Goal: Information Seeking & Learning: Learn about a topic

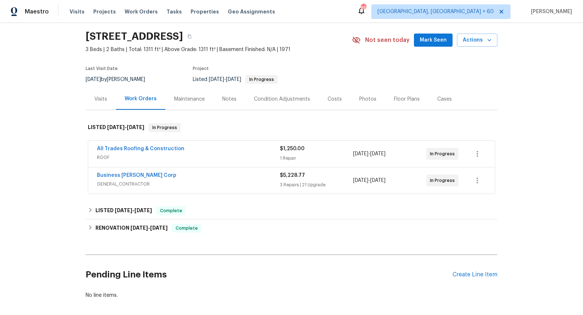
scroll to position [23, 0]
click at [190, 154] on span "ROOF" at bounding box center [188, 156] width 183 height 7
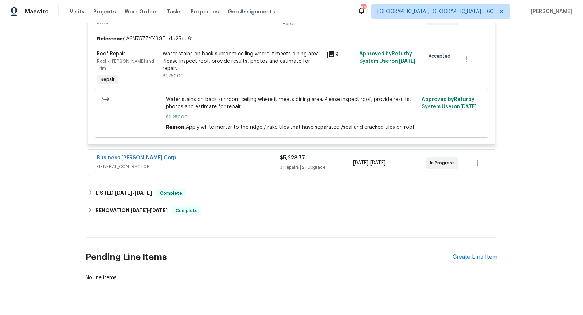
scroll to position [169, 0]
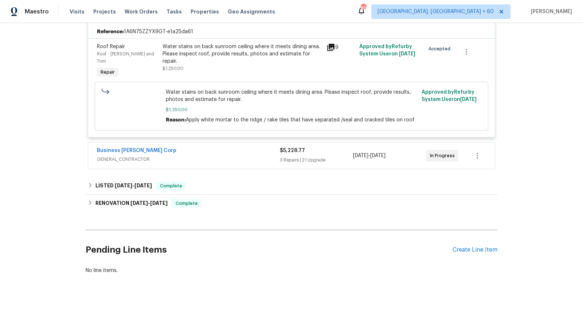
click at [188, 147] on div "Business Morel Corp" at bounding box center [188, 151] width 183 height 9
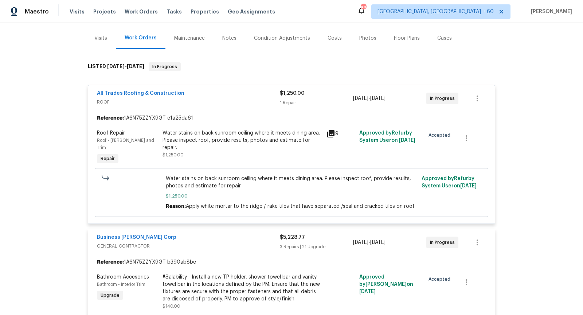
scroll to position [0, 0]
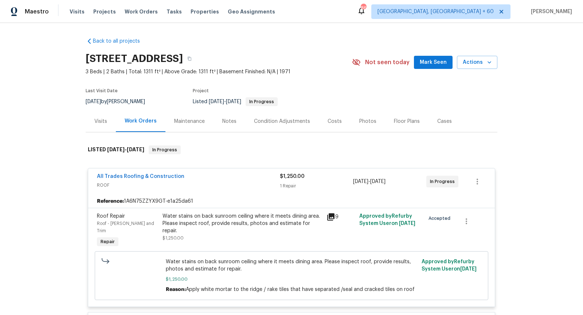
click at [221, 186] on span "ROOF" at bounding box center [188, 184] width 183 height 7
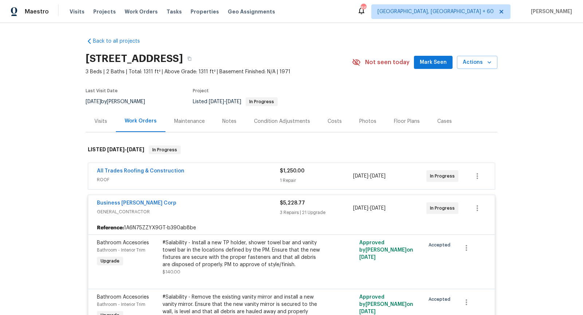
click at [213, 211] on span "GENERAL_CONTRACTOR" at bounding box center [188, 211] width 183 height 7
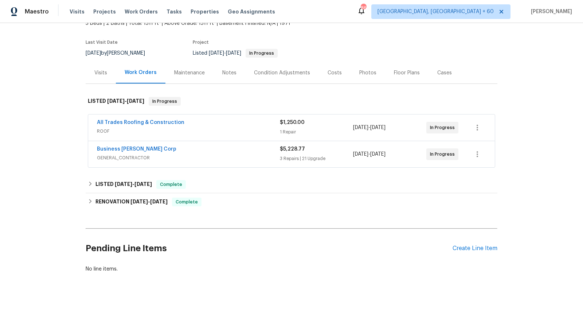
scroll to position [54, 0]
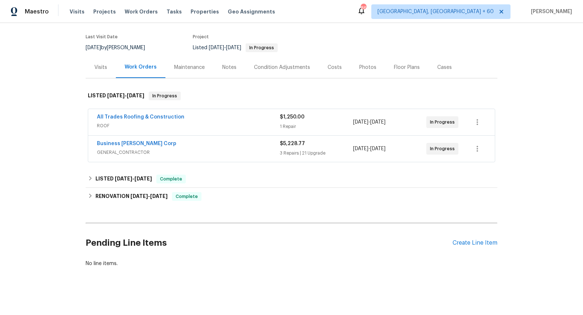
click at [211, 153] on span "GENERAL_CONTRACTOR" at bounding box center [188, 152] width 183 height 7
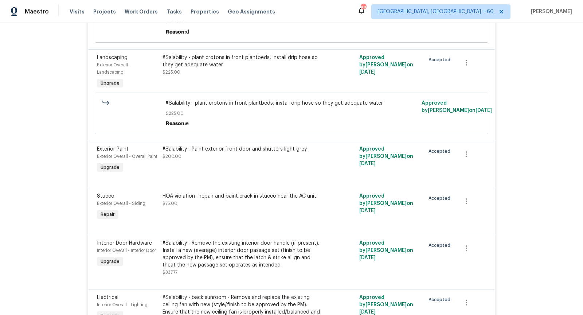
scroll to position [693, 0]
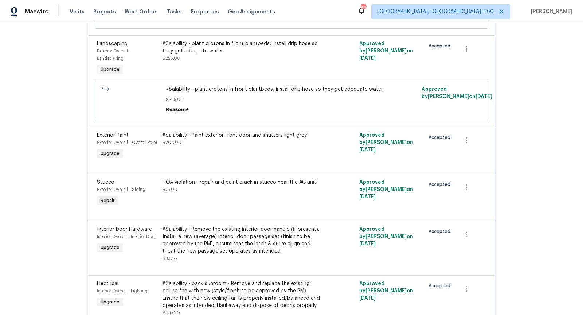
click at [224, 186] on div "HOA violation - repair and paint crack in stucco near the AC unit." at bounding box center [242, 181] width 160 height 7
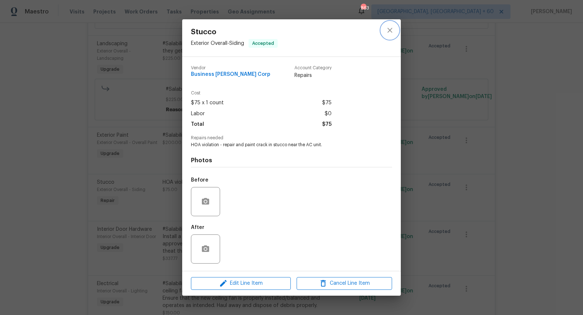
click at [388, 30] on icon "close" at bounding box center [389, 30] width 9 height 9
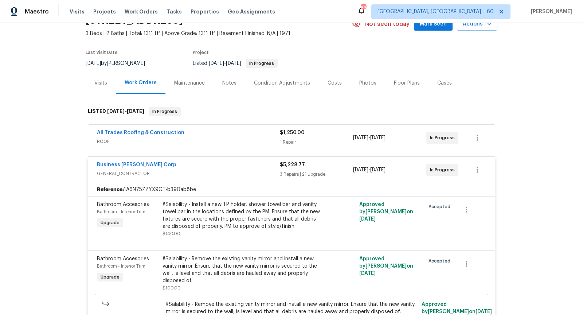
scroll to position [36, 0]
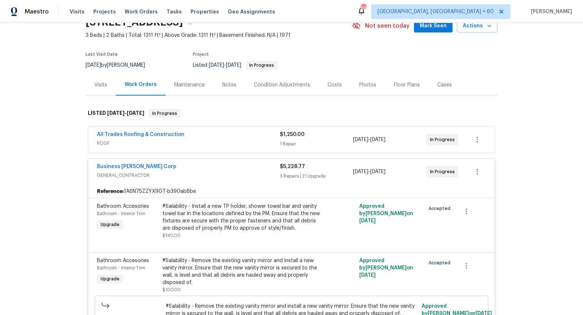
click at [227, 178] on span "GENERAL_CONTRACTOR" at bounding box center [188, 175] width 183 height 7
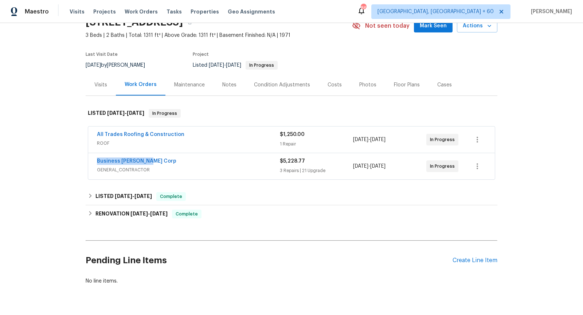
drag, startPoint x: 150, startPoint y: 158, endPoint x: 96, endPoint y: 161, distance: 54.0
click at [96, 161] on div "Business Morel Corp GENERAL_CONTRACTOR $5,228.77 3 Repairs | 21 Upgrade 8/28/20…" at bounding box center [291, 166] width 407 height 26
copy link "Business Morel Corp"
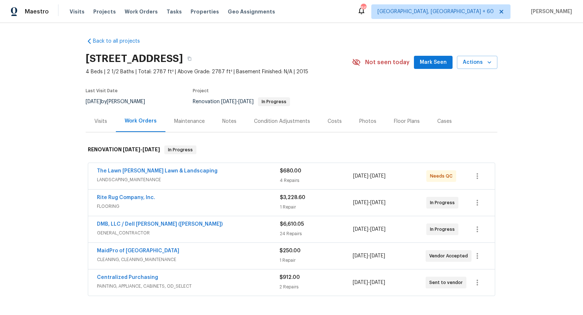
click at [223, 173] on div "The Lawn [PERSON_NAME] Lawn & Landscaping" at bounding box center [188, 171] width 183 height 9
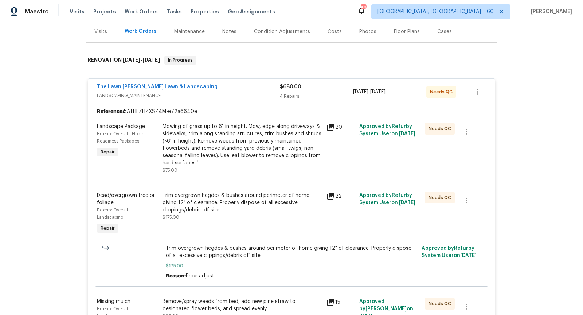
scroll to position [108, 0]
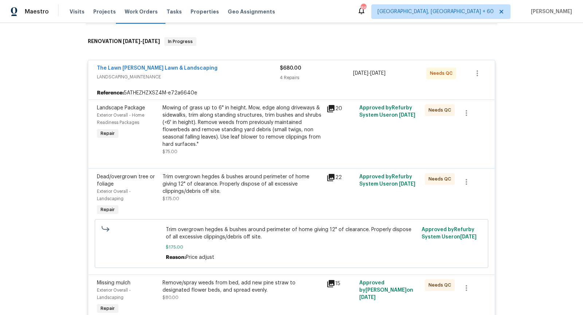
click at [334, 109] on icon at bounding box center [330, 108] width 7 height 7
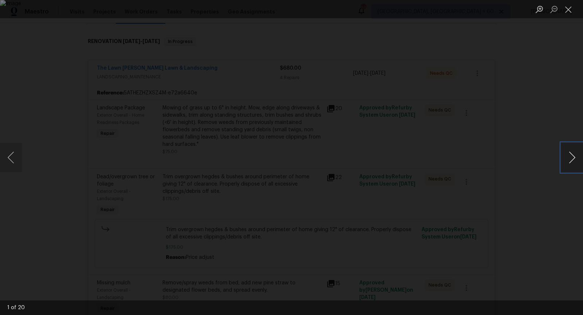
click at [571, 160] on button "Next image" at bounding box center [572, 157] width 22 height 29
click at [299, 126] on img "Lightbox" at bounding box center [291, 157] width 361 height 195
click at [575, 161] on button "Next image" at bounding box center [572, 157] width 22 height 29
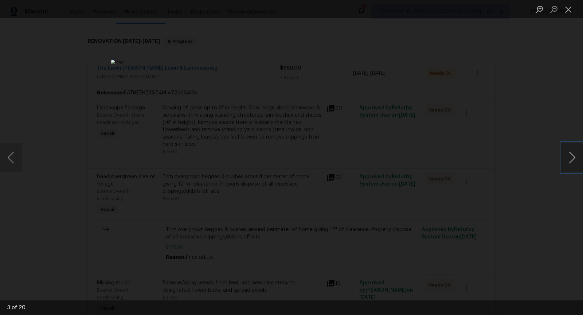
click at [575, 153] on button "Next image" at bounding box center [572, 157] width 22 height 29
click at [574, 154] on button "Next image" at bounding box center [572, 157] width 22 height 29
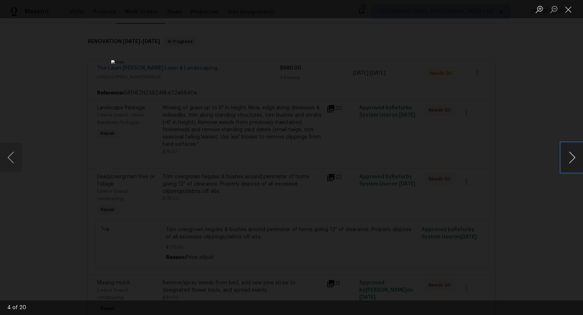
click at [574, 154] on button "Next image" at bounding box center [572, 157] width 22 height 29
click at [576, 154] on button "Next image" at bounding box center [572, 157] width 22 height 29
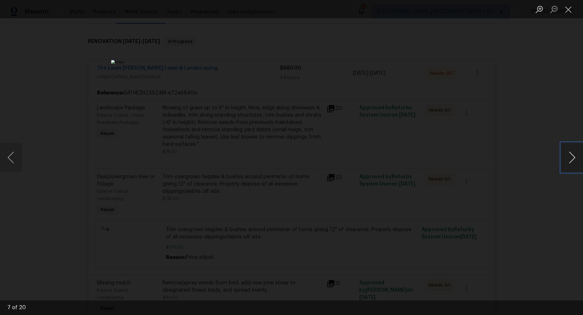
click at [576, 154] on button "Next image" at bounding box center [572, 157] width 22 height 29
click at [568, 12] on button "Close lightbox" at bounding box center [568, 9] width 15 height 13
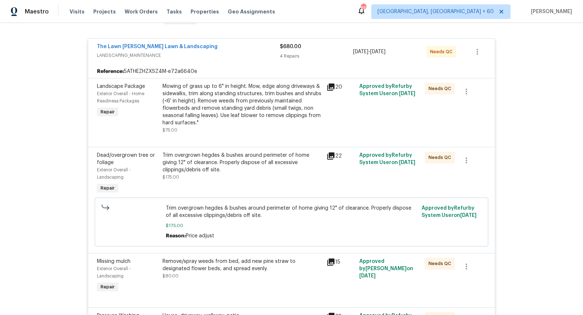
scroll to position [136, 0]
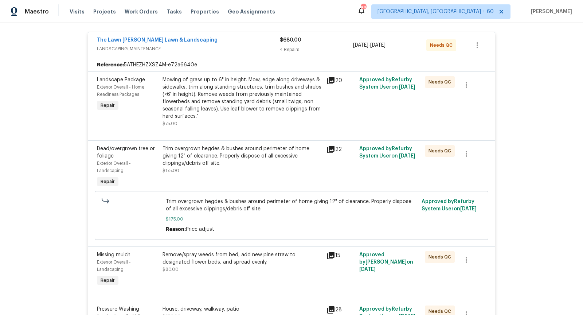
click at [330, 148] on icon at bounding box center [330, 149] width 7 height 7
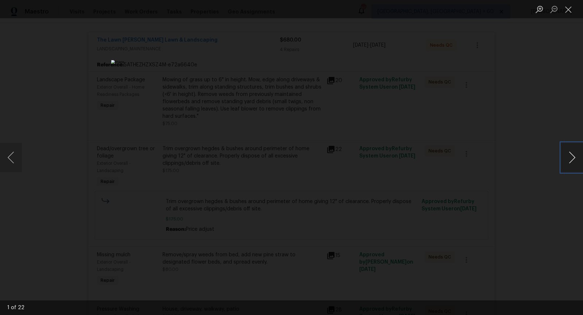
click at [574, 156] on button "Next image" at bounding box center [572, 157] width 22 height 29
click at [567, 15] on button "Close lightbox" at bounding box center [568, 9] width 15 height 13
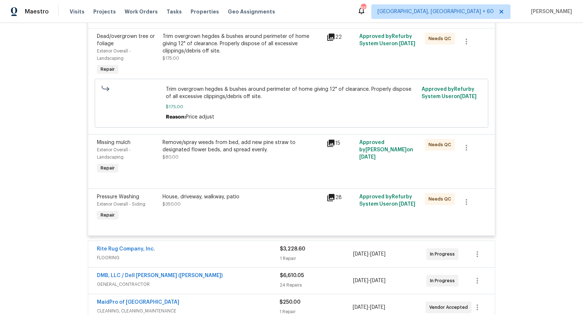
scroll to position [252, 0]
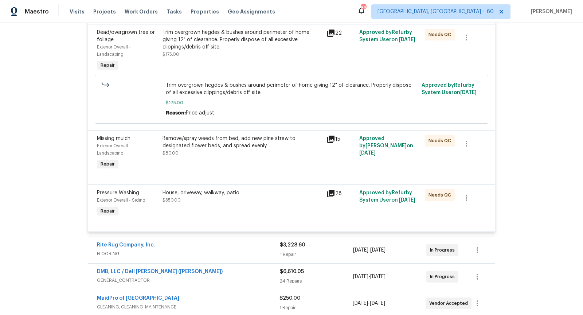
click at [332, 137] on icon at bounding box center [330, 139] width 7 height 7
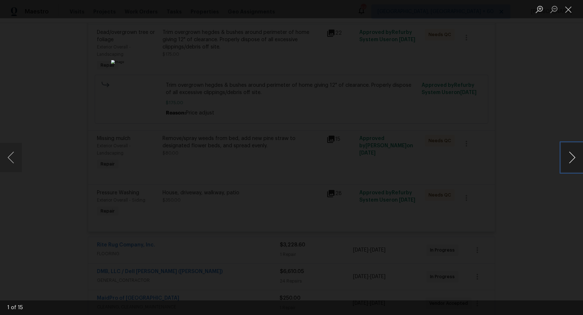
click at [574, 154] on button "Next image" at bounding box center [572, 157] width 22 height 29
click at [270, 133] on img "Lightbox" at bounding box center [291, 157] width 361 height 195
click at [576, 164] on button "Next image" at bounding box center [572, 157] width 22 height 29
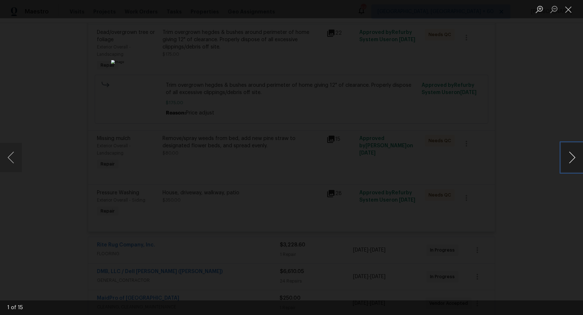
click at [576, 164] on button "Next image" at bounding box center [572, 157] width 22 height 29
click at [575, 162] on button "Next image" at bounding box center [572, 157] width 22 height 29
click at [570, 153] on button "Next image" at bounding box center [572, 157] width 22 height 29
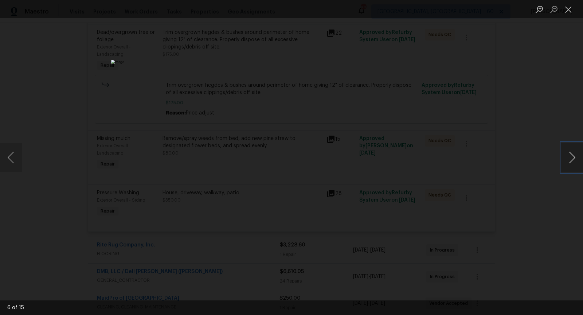
click at [570, 153] on button "Next image" at bounding box center [572, 157] width 22 height 29
click at [569, 11] on button "Close lightbox" at bounding box center [568, 9] width 15 height 13
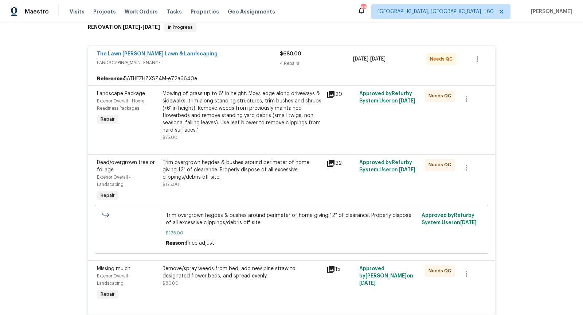
scroll to position [0, 0]
